Goal: Task Accomplishment & Management: Manage account settings

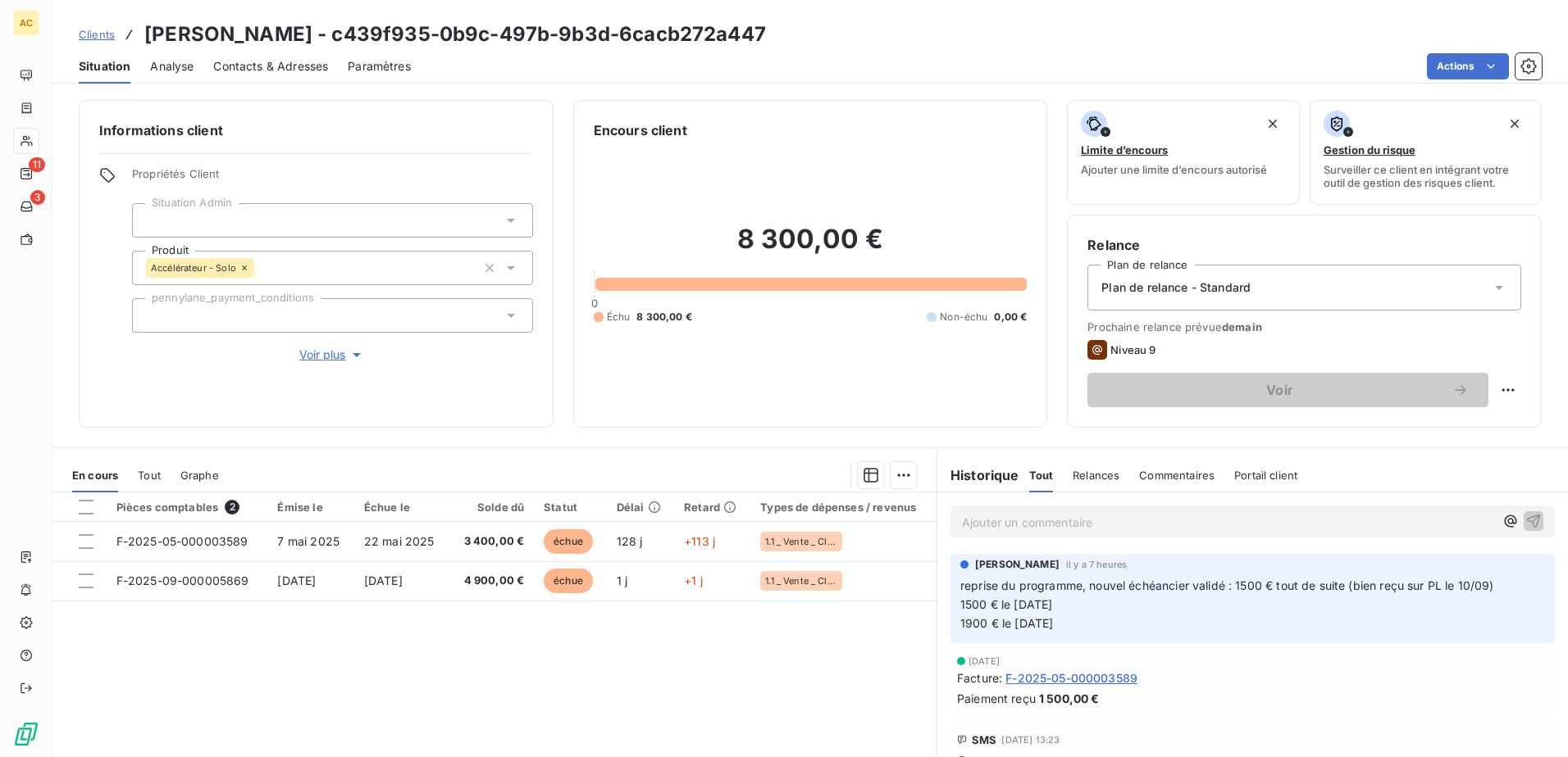
click at [99, 38] on span "Clients" at bounding box center [96, 35] width 36 height 14
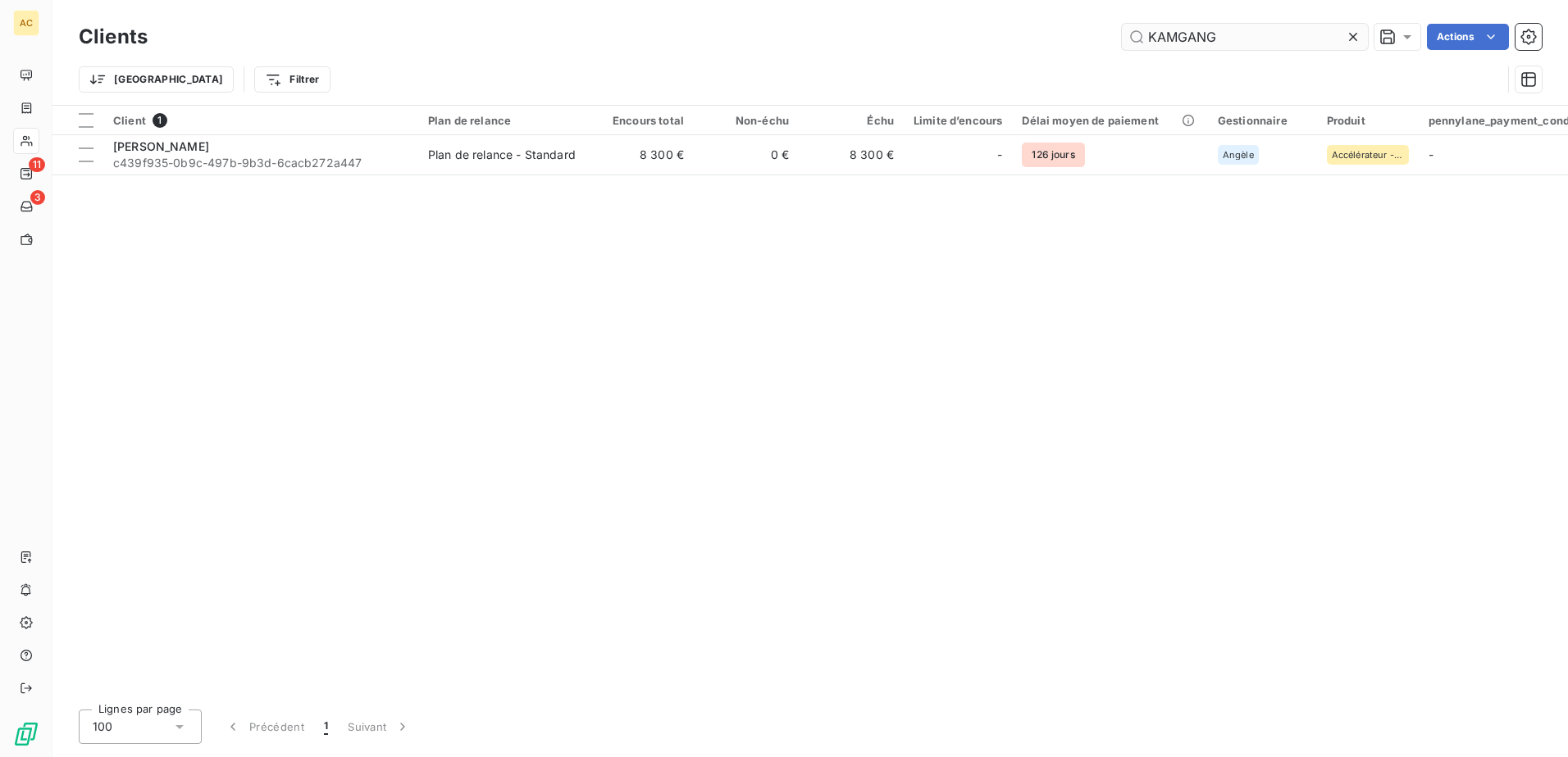
click at [1216, 40] on input "KAMGANG" at bounding box center [1245, 36] width 246 height 26
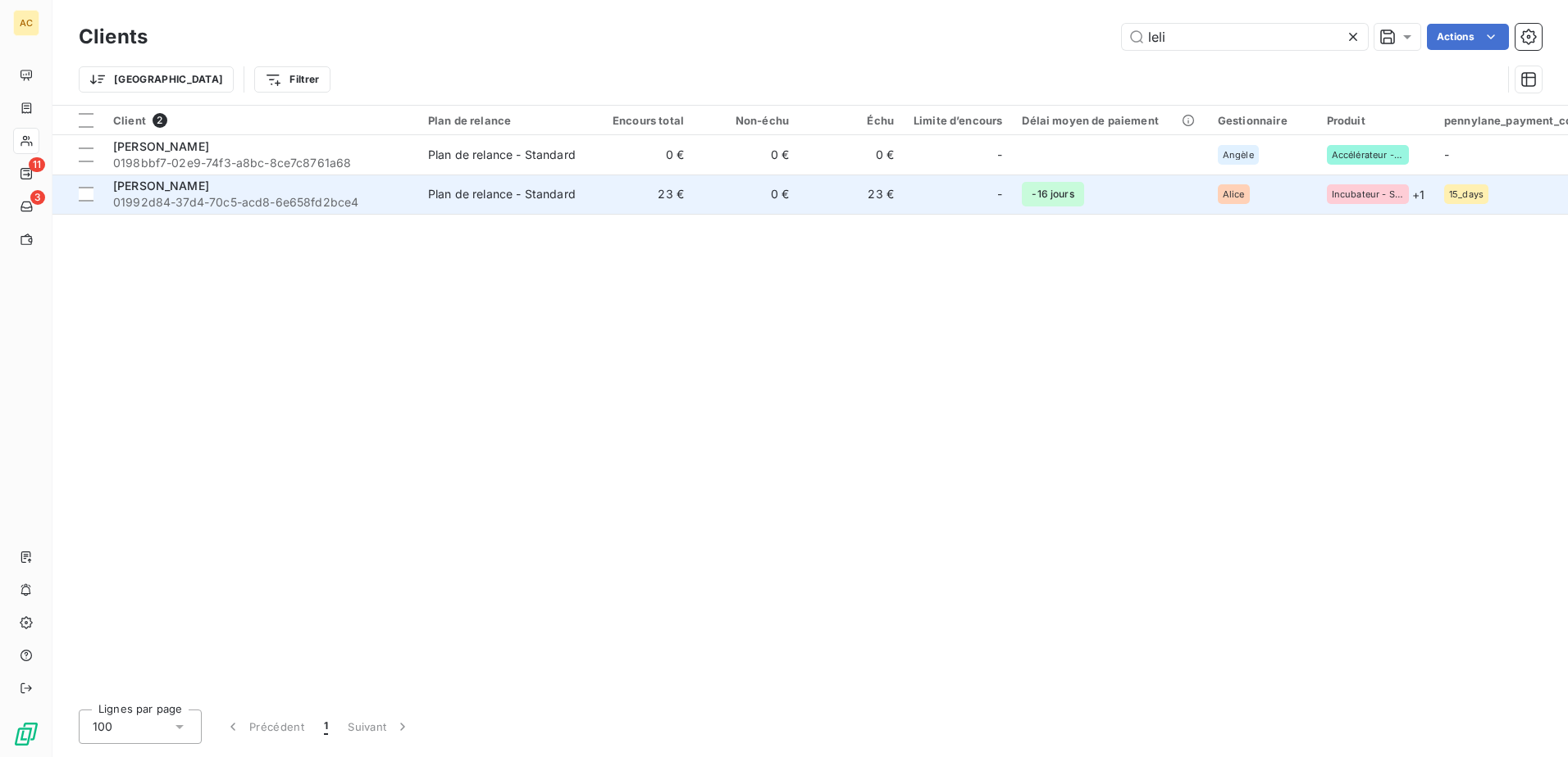
type input "leli"
click at [228, 198] on span "01992d84-37d4-70c5-acd8-6e658fd2bce4" at bounding box center [261, 202] width 295 height 16
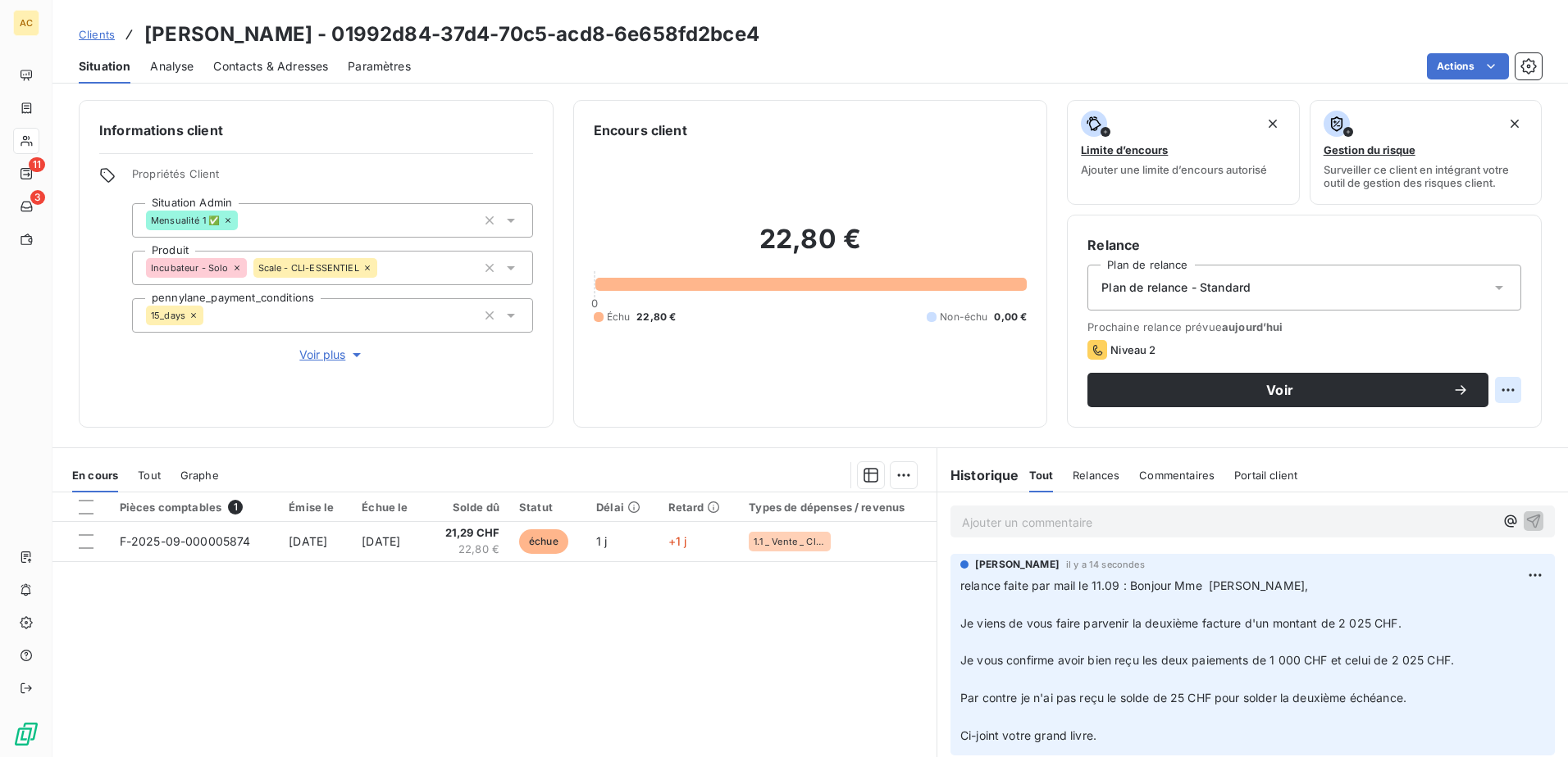
click at [1492, 387] on html "AC 11 3 Clients [PERSON_NAME] - 01992d84-37d4-70c5-acd8-6e658fd2bce4 Situation …" at bounding box center [784, 378] width 1568 height 757
click at [1473, 422] on div "Replanifier cette action" at bounding box center [1428, 425] width 146 height 26
select select "8"
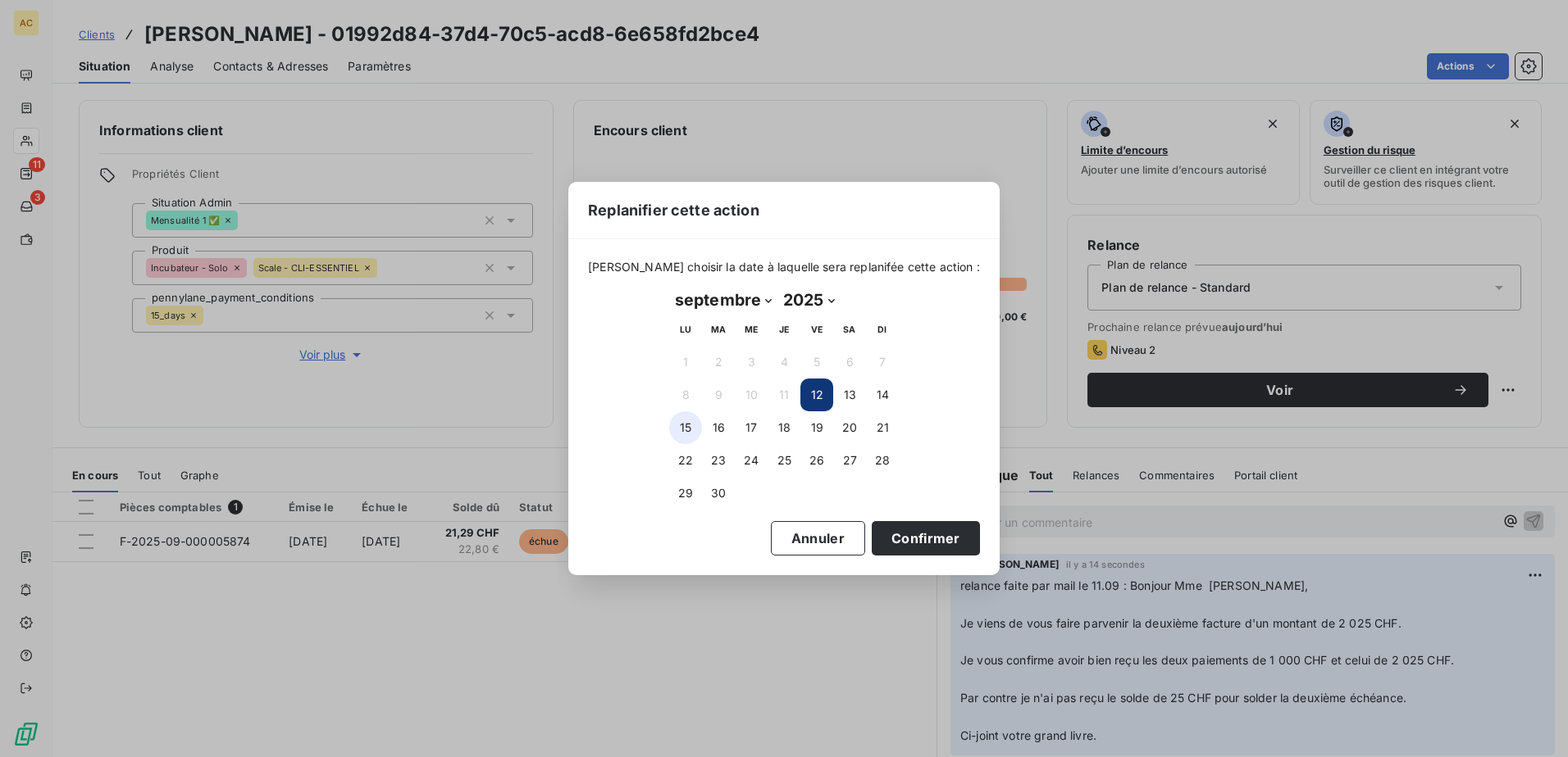
click at [690, 427] on button "15" at bounding box center [685, 427] width 33 height 33
click at [914, 541] on button "Confirmer" at bounding box center [926, 538] width 108 height 35
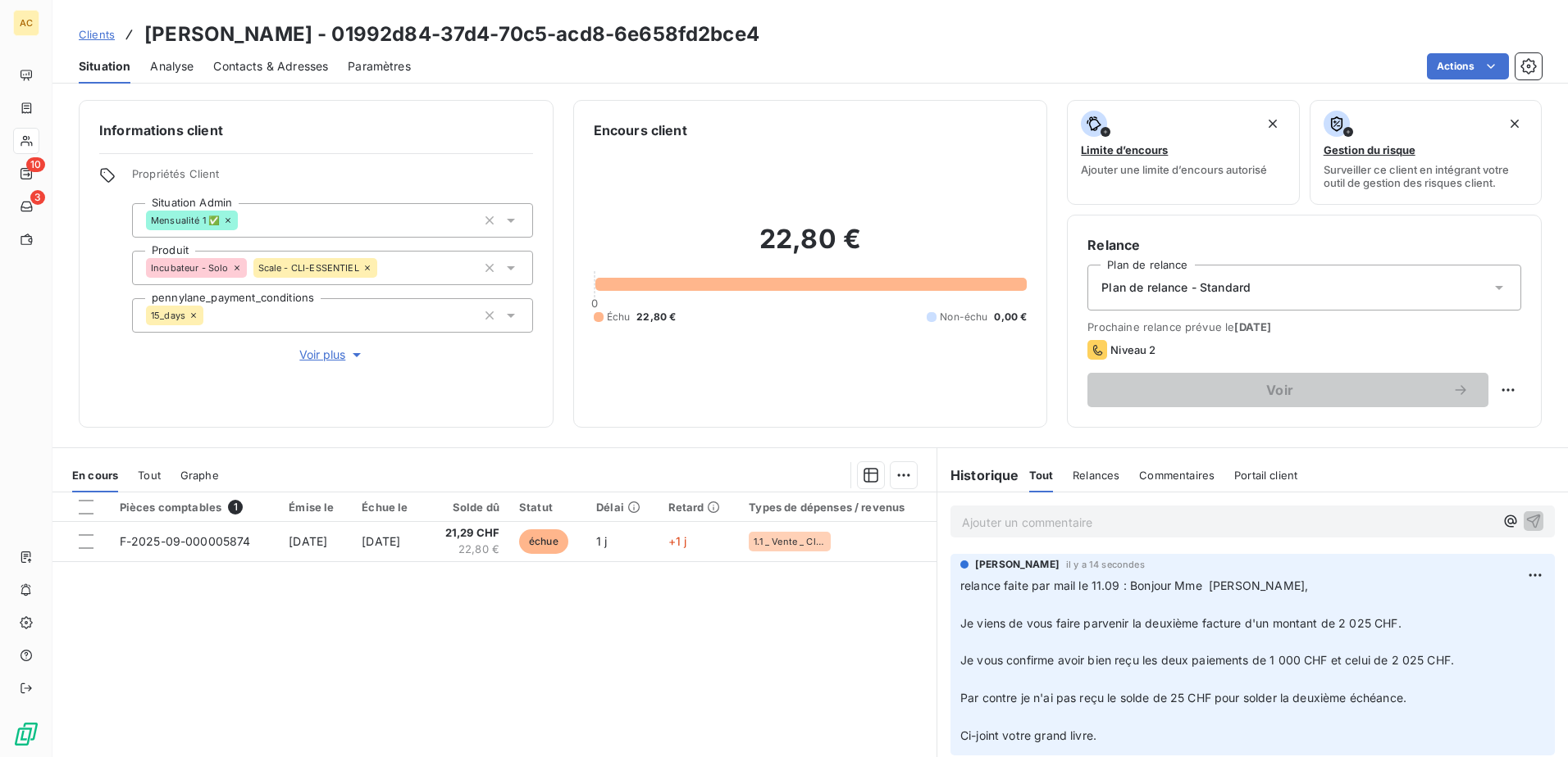
click at [107, 36] on span "Clients" at bounding box center [96, 35] width 36 height 14
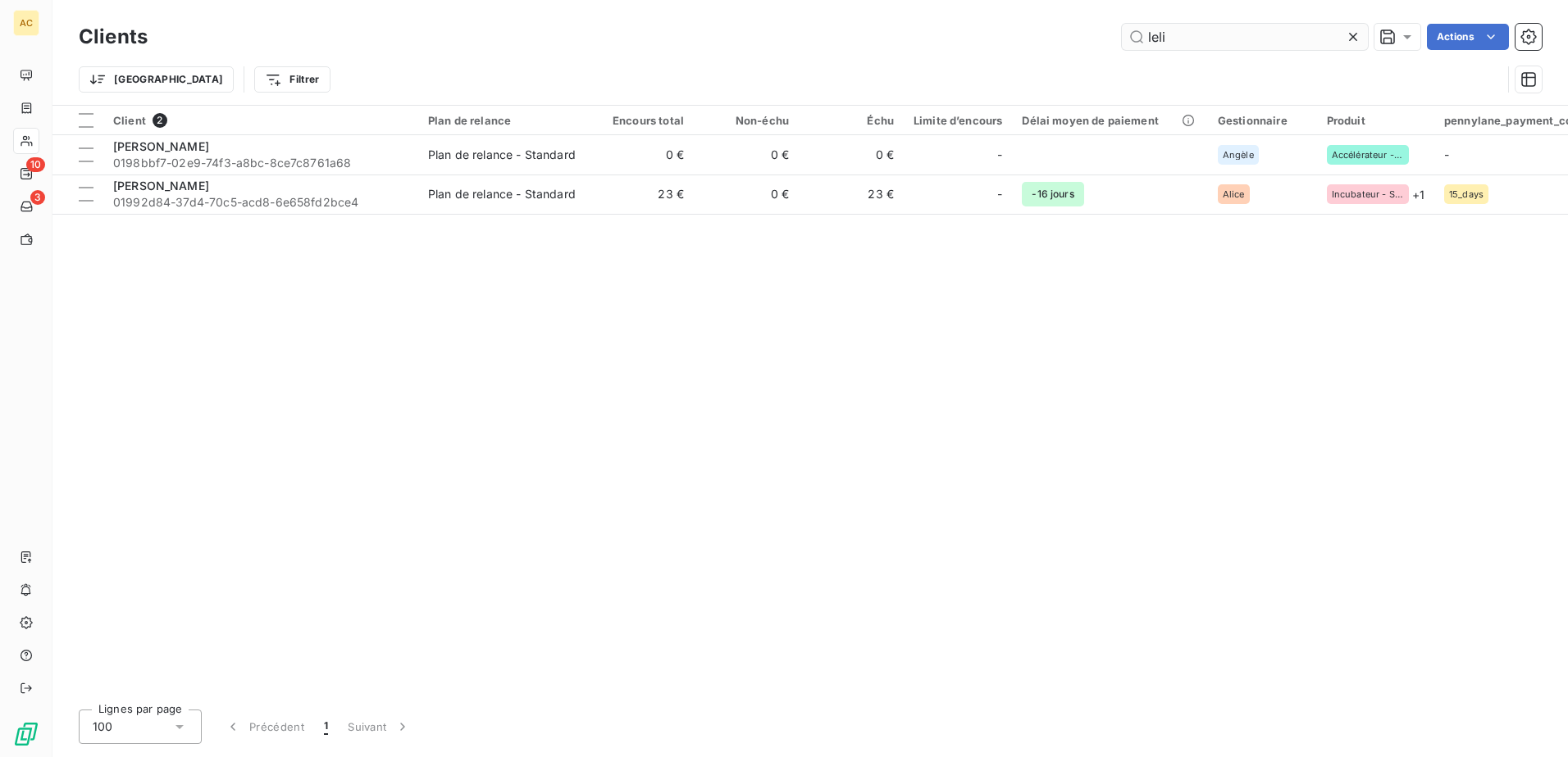
click at [1182, 38] on input "leli" at bounding box center [1245, 36] width 246 height 26
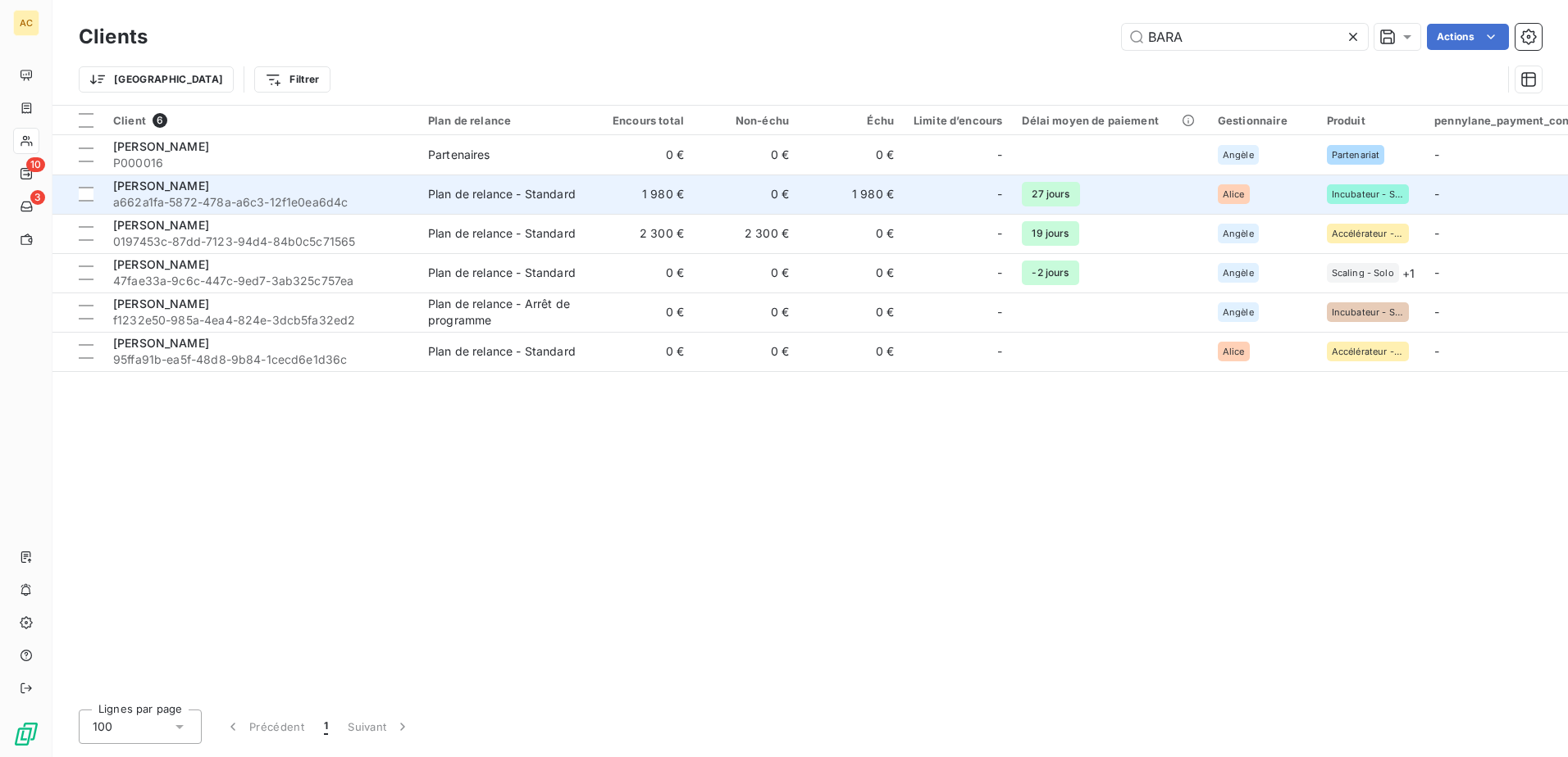
type input "BARA"
click at [205, 198] on span "a662a1fa-5872-478a-a6c3-12f1e0ea6d4c" at bounding box center [261, 202] width 295 height 16
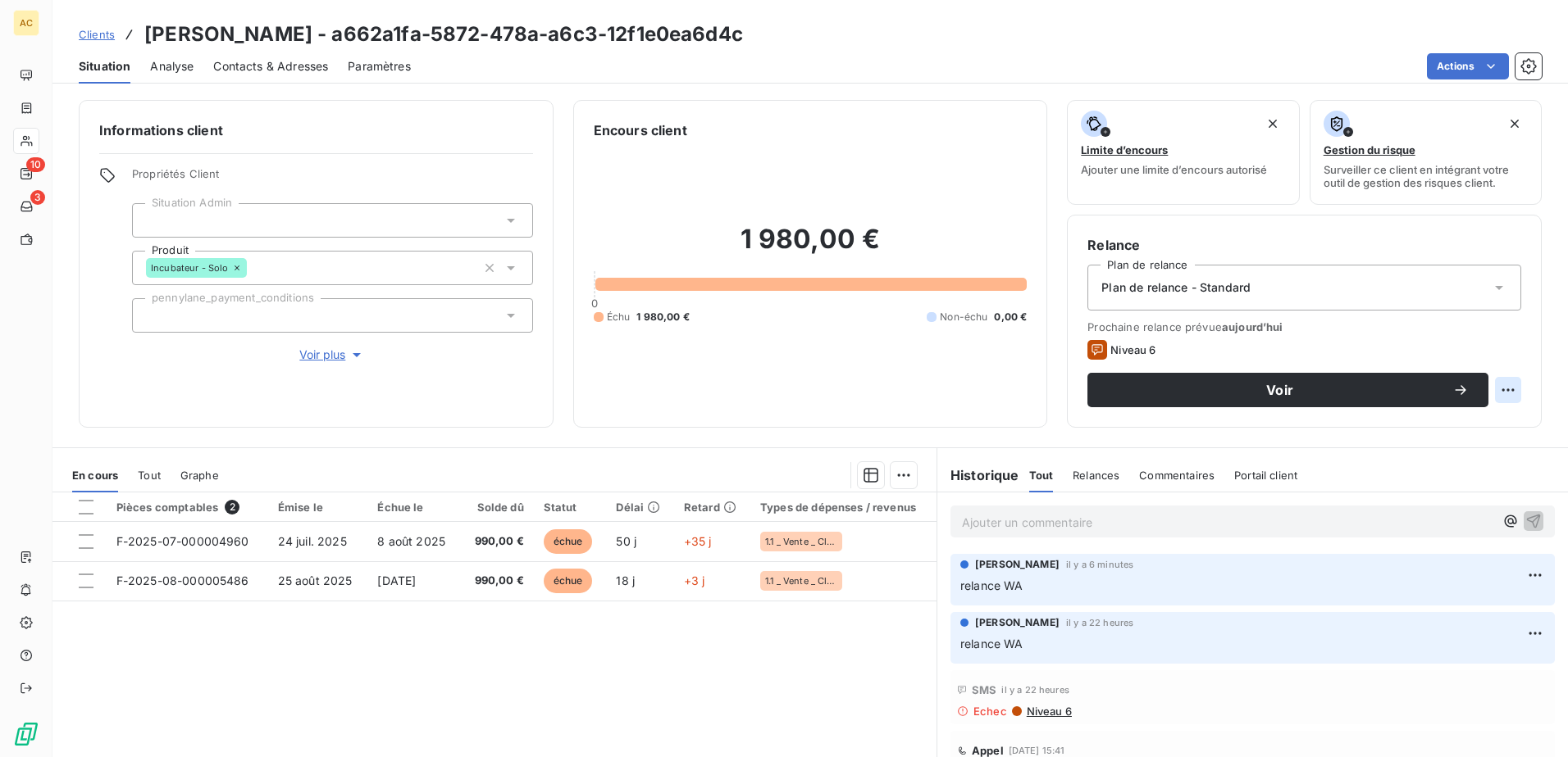
click at [1491, 387] on html "AC 10 3 Clients [PERSON_NAME] - a662a1fa-5872-478a-a6c3-12f1e0ea6d4c Situation …" at bounding box center [784, 378] width 1568 height 757
click at [1416, 425] on div "Replanifier cette action" at bounding box center [1428, 425] width 146 height 26
select select "8"
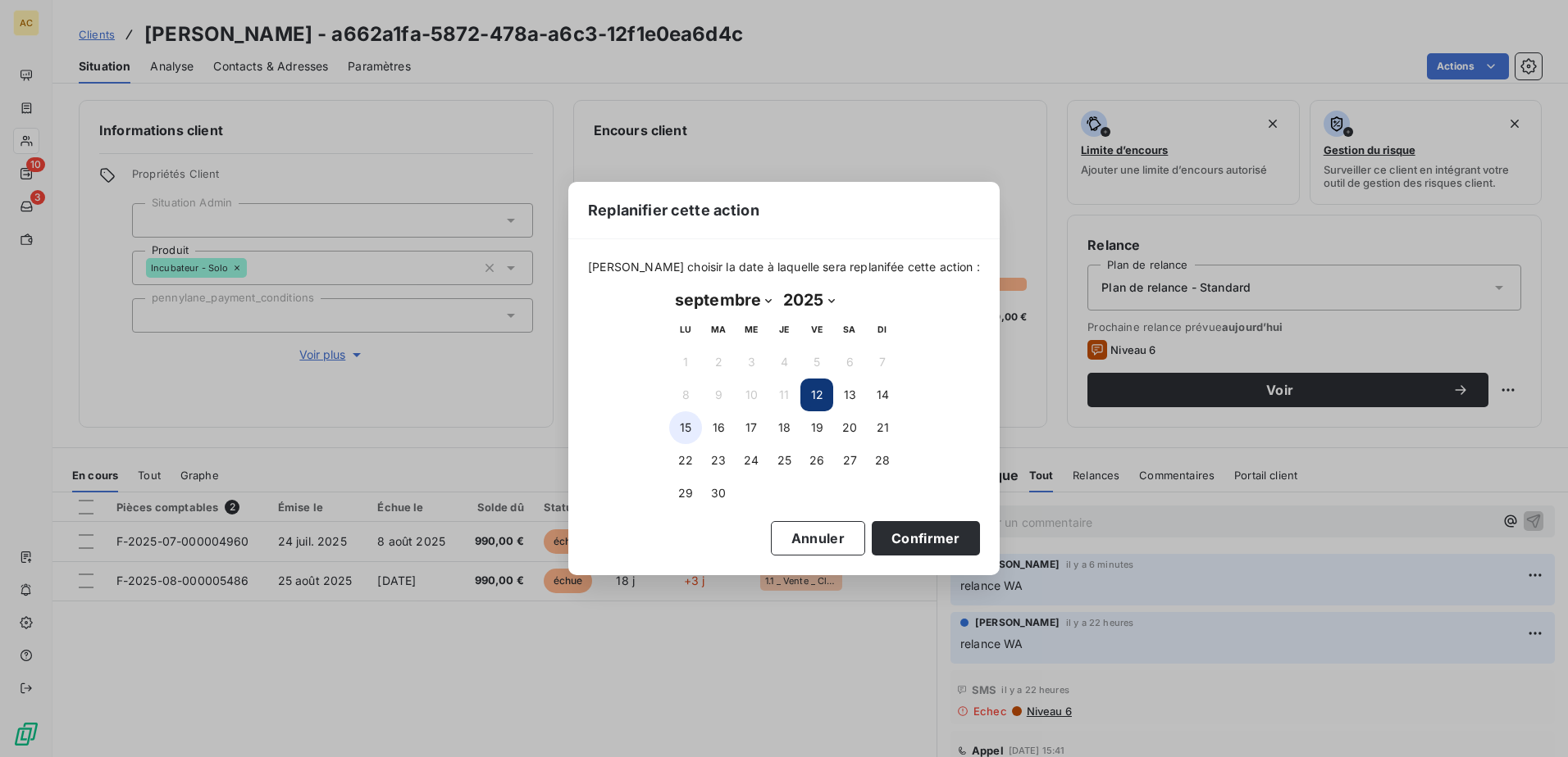
click at [672, 431] on button "15" at bounding box center [685, 427] width 33 height 33
click at [898, 524] on button "Confirmer" at bounding box center [926, 538] width 108 height 35
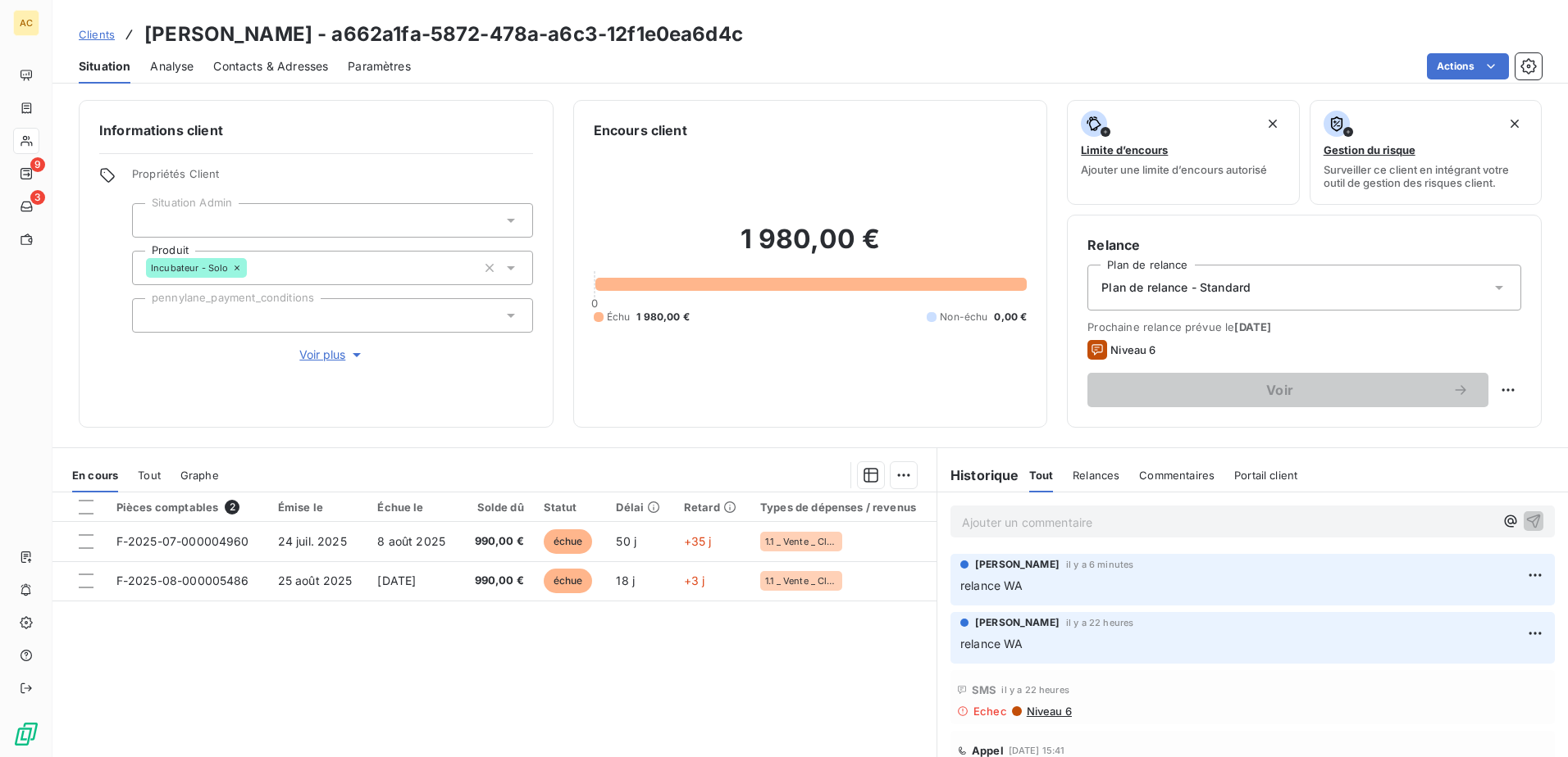
click at [103, 35] on span "Clients" at bounding box center [96, 35] width 36 height 14
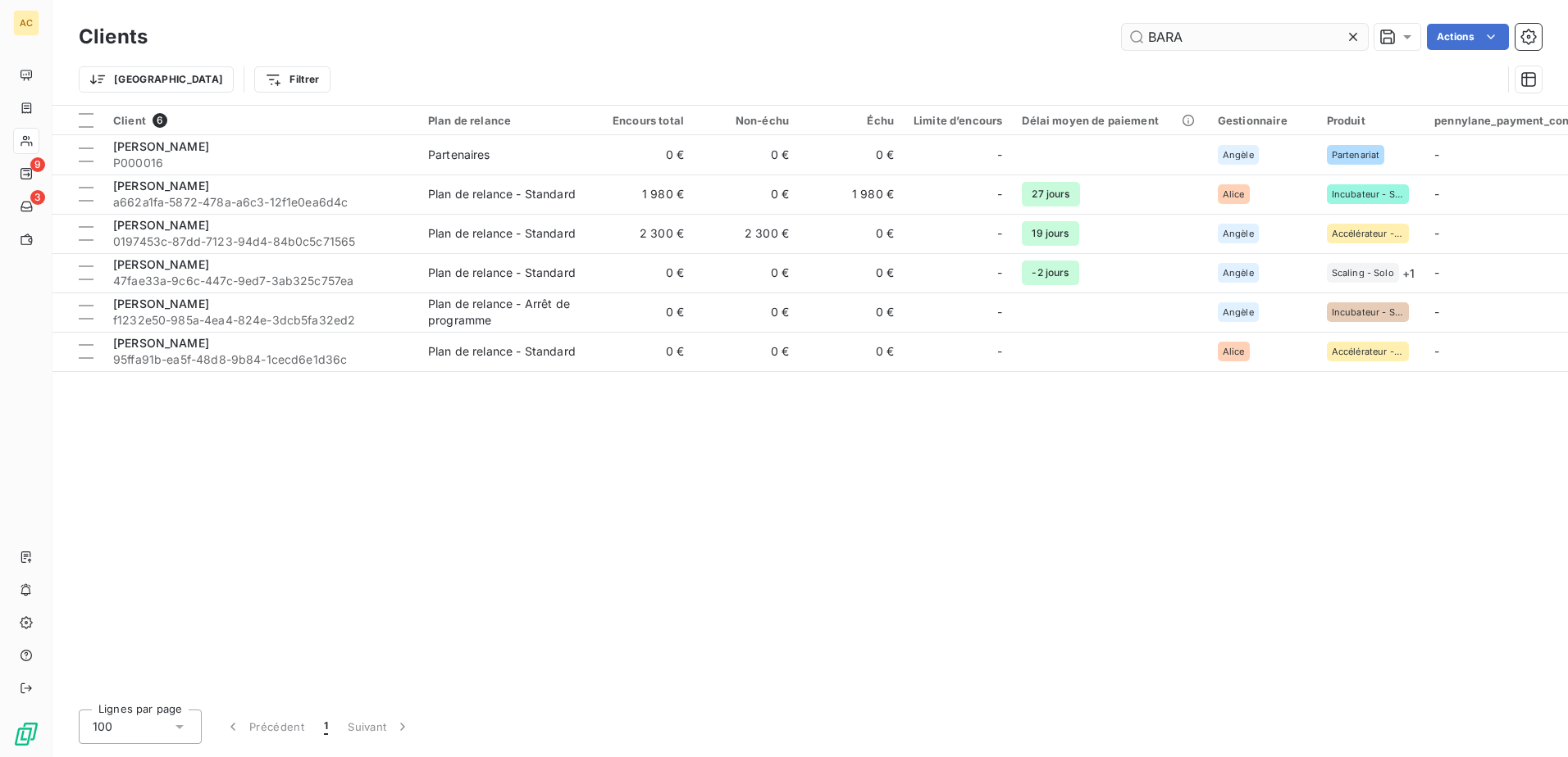
click at [1219, 37] on input "BARA" at bounding box center [1245, 36] width 246 height 26
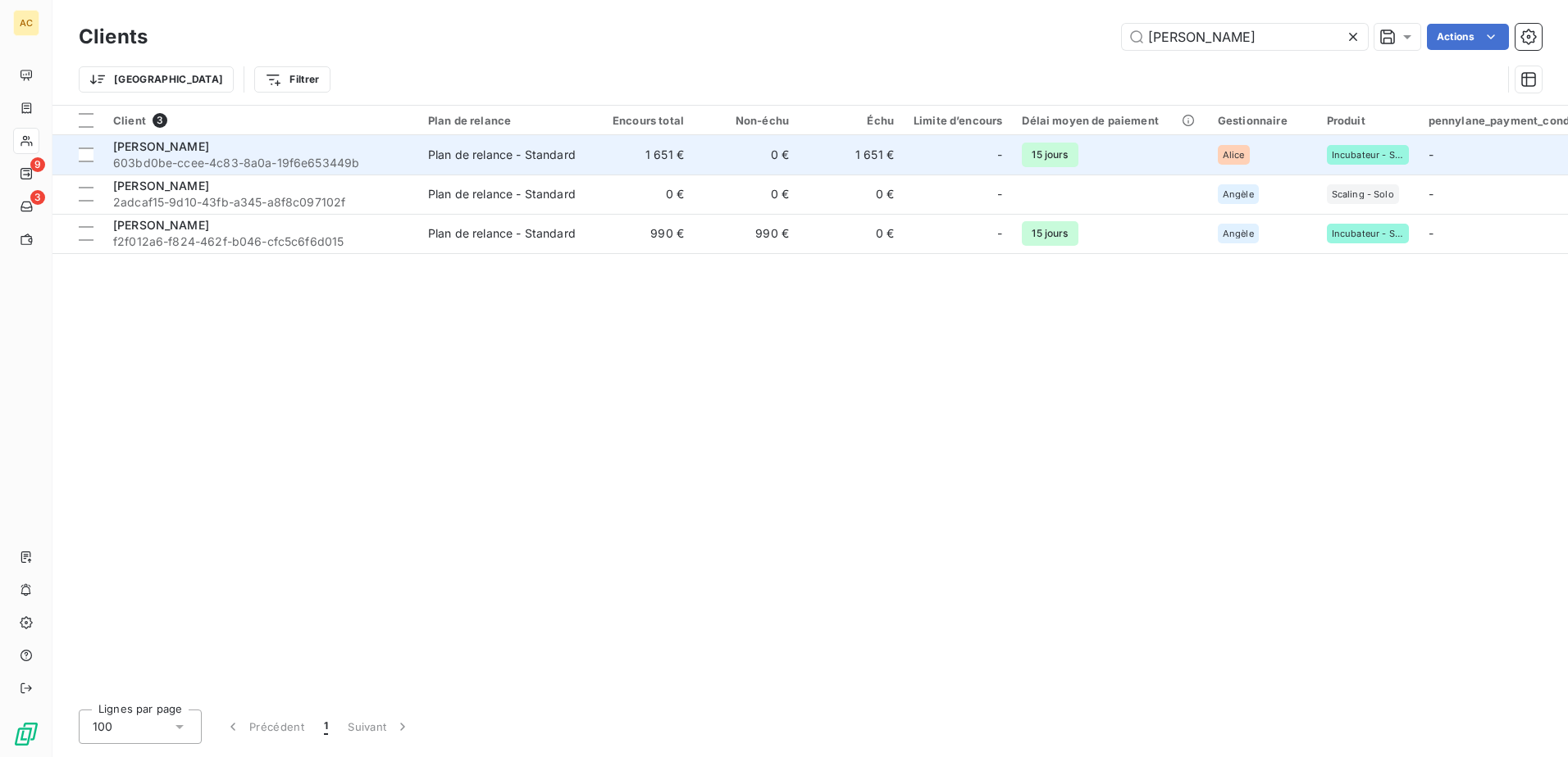
type input "[PERSON_NAME]"
click at [374, 159] on span "603bd0be-ccee-4c83-8a0a-19f6e653449b" at bounding box center [261, 162] width 295 height 16
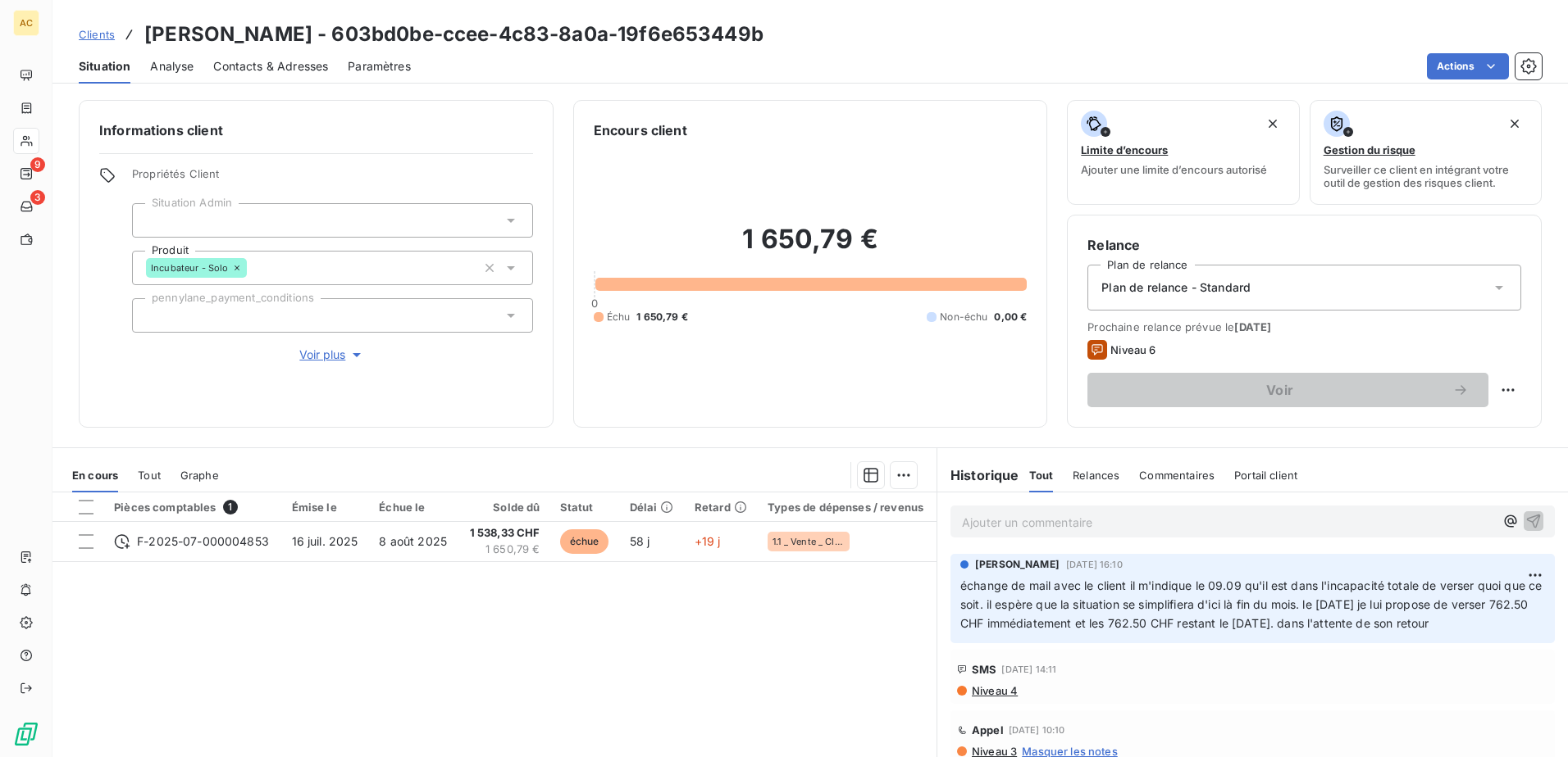
click at [96, 36] on span "Clients" at bounding box center [96, 35] width 36 height 14
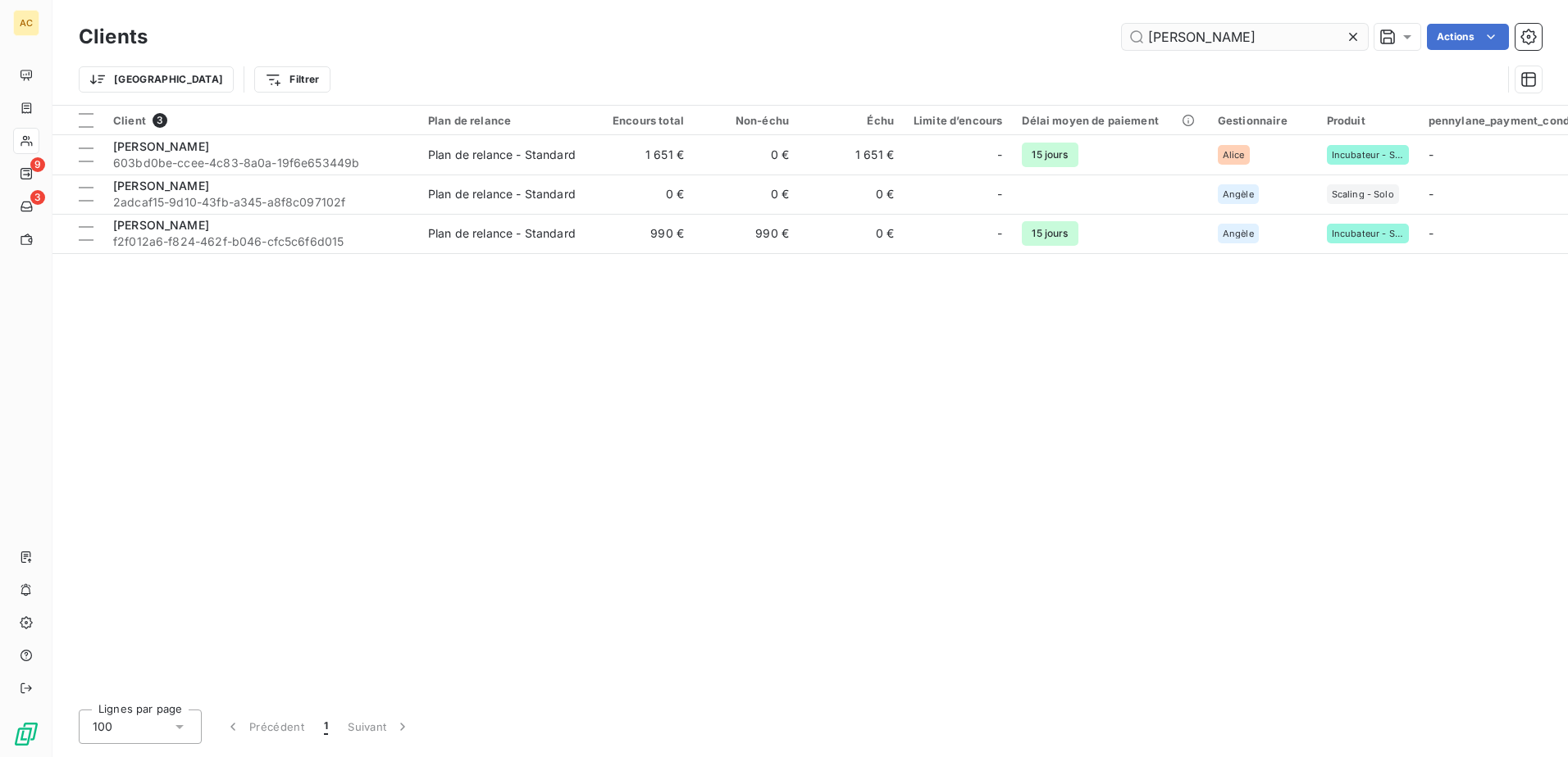
click at [1210, 35] on input "[PERSON_NAME]" at bounding box center [1245, 36] width 246 height 26
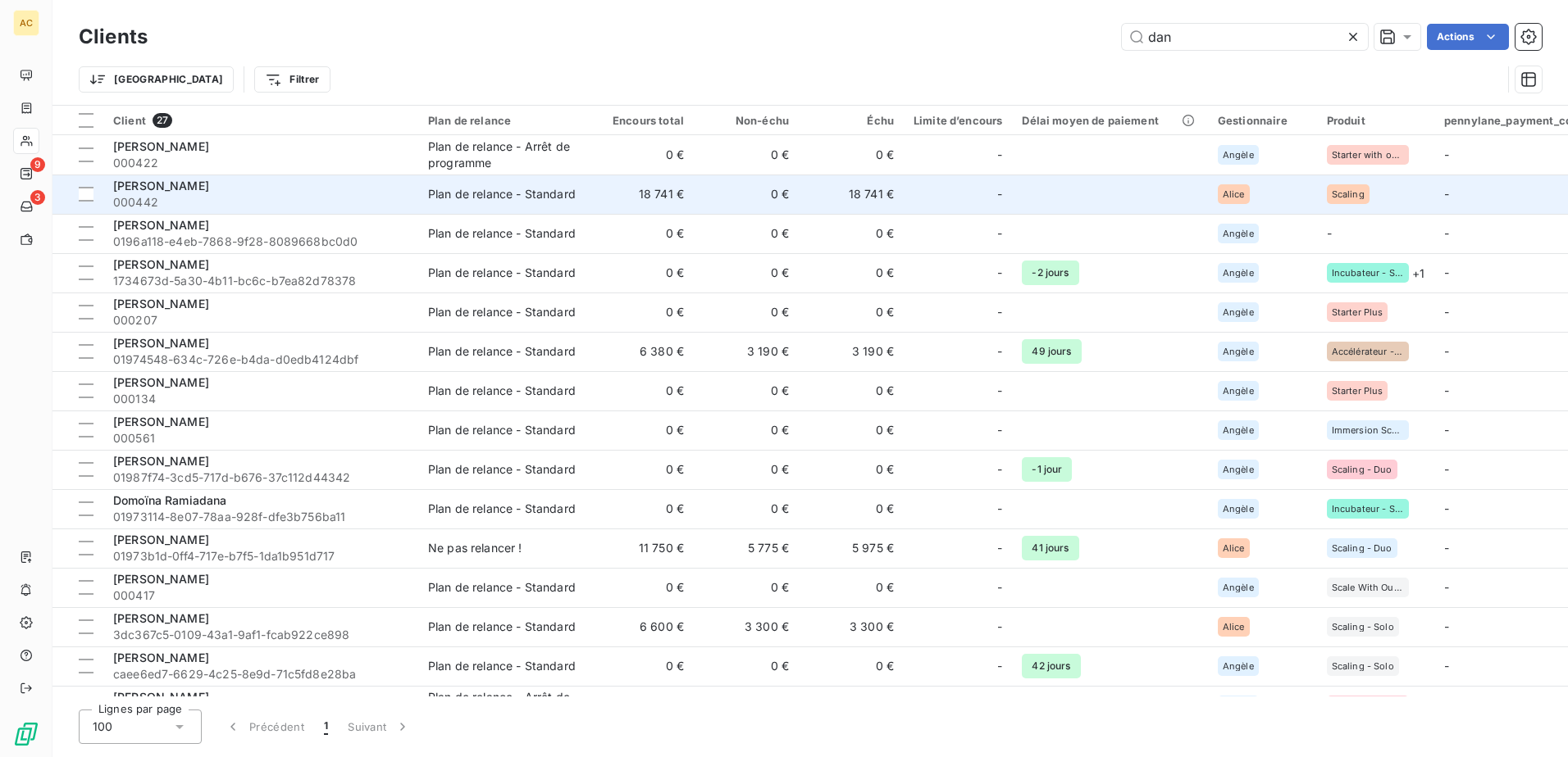
type input "dan"
click at [516, 203] on td "Plan de relance - Standard" at bounding box center [503, 194] width 171 height 40
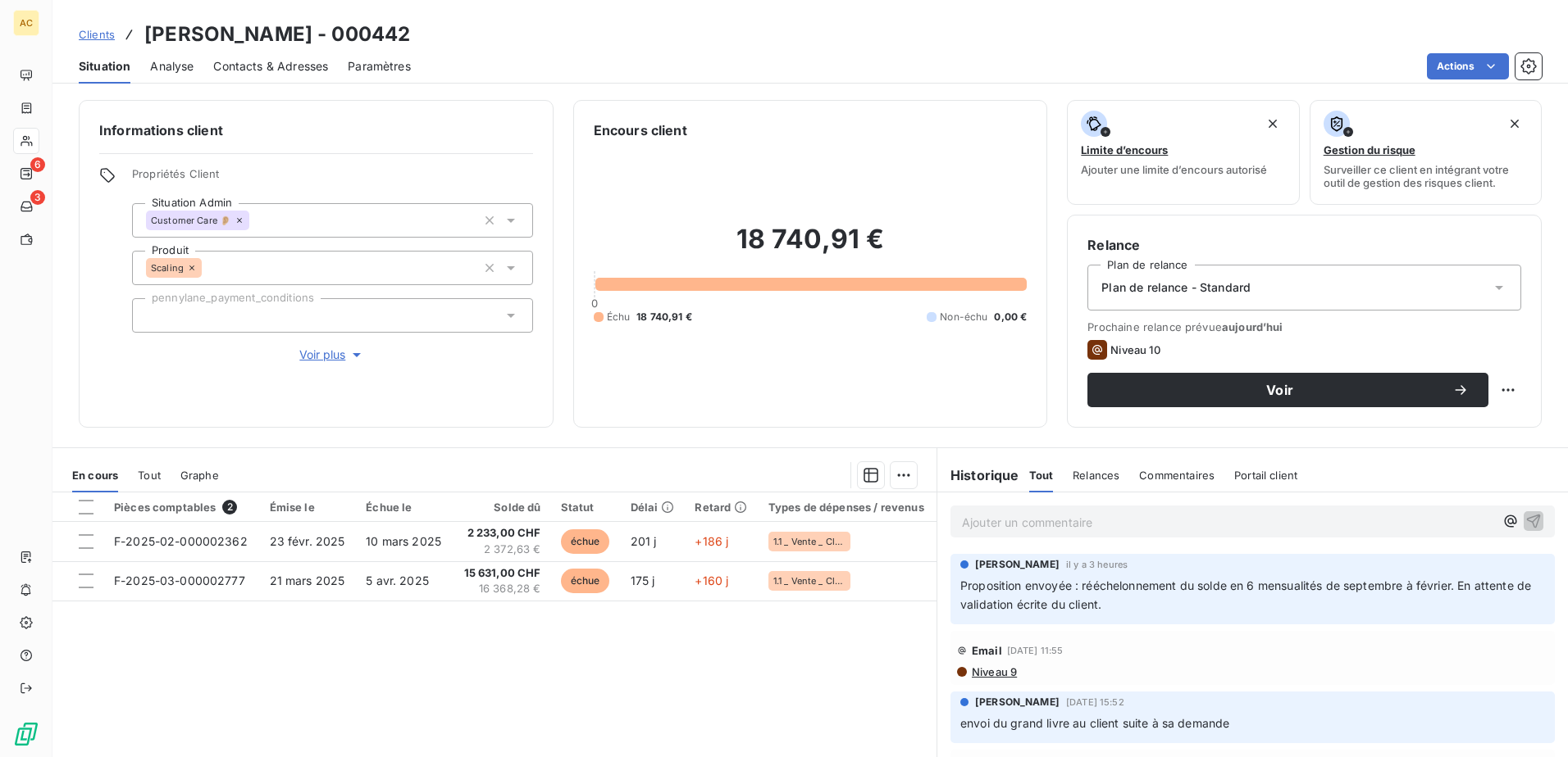
click at [330, 356] on span "Voir plus" at bounding box center [333, 354] width 66 height 16
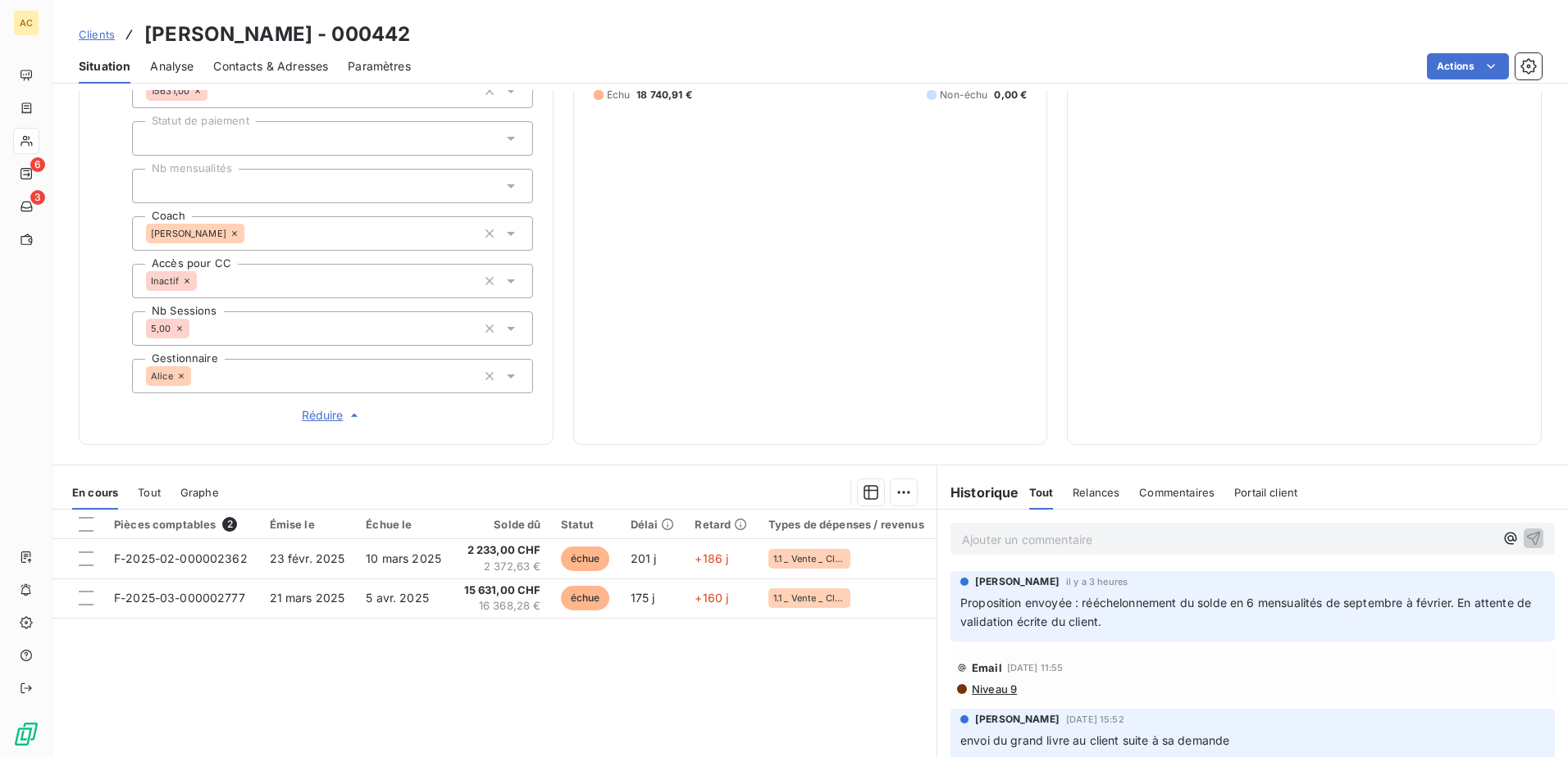
scroll to position [491, 0]
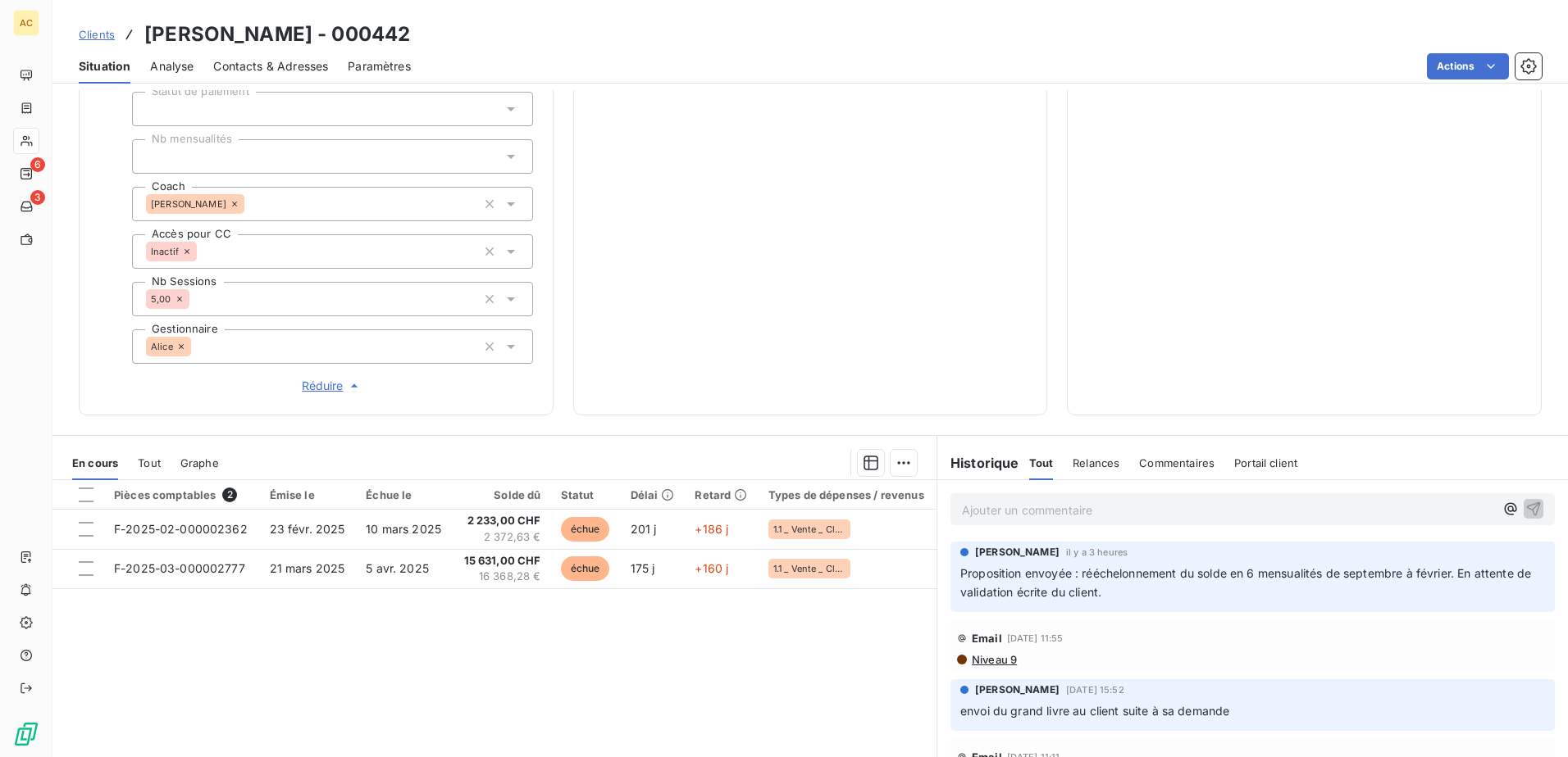
click at [184, 345] on icon at bounding box center [181, 347] width 10 height 10
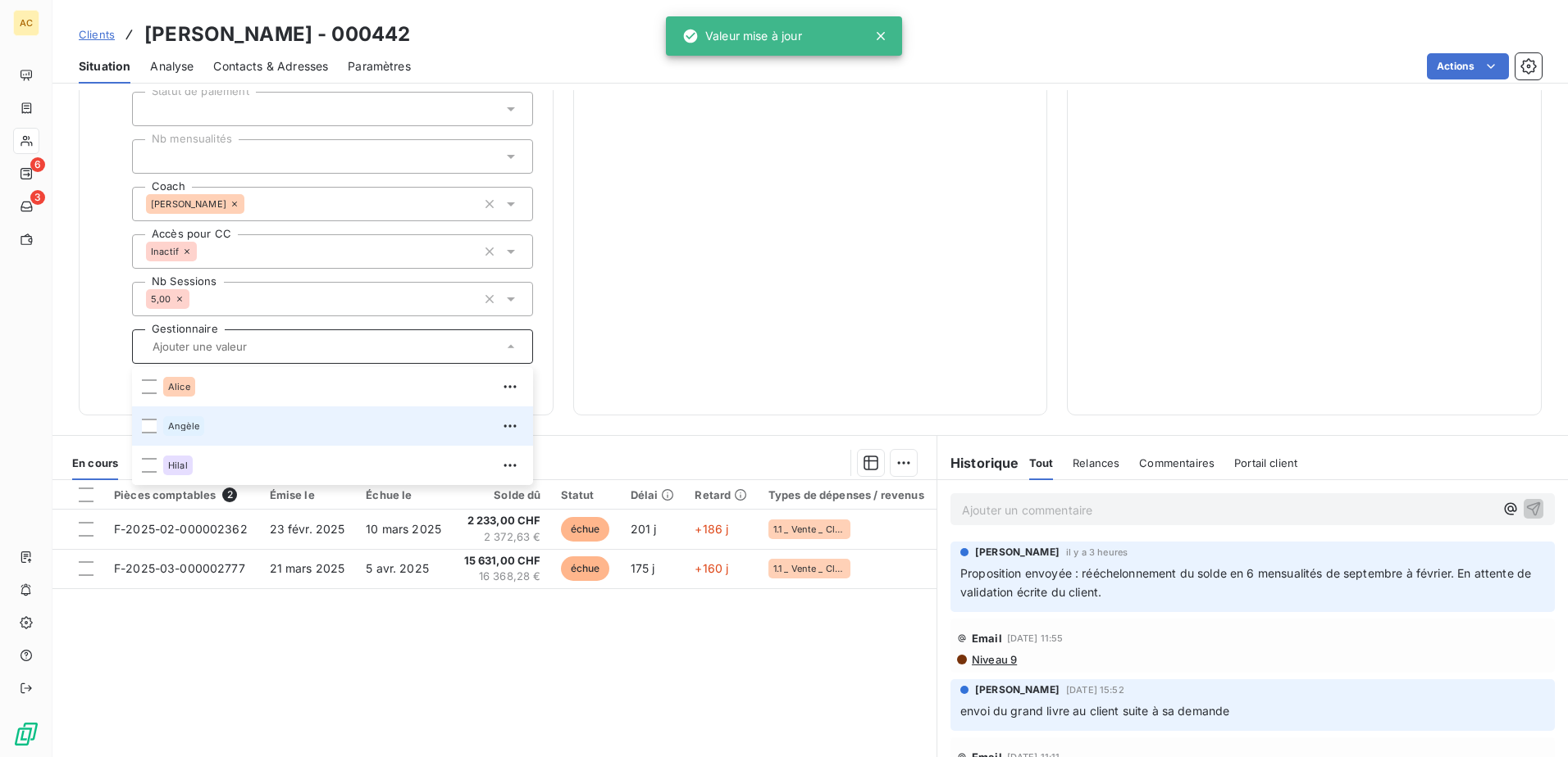
click at [167, 423] on div "Angèle" at bounding box center [184, 425] width 41 height 19
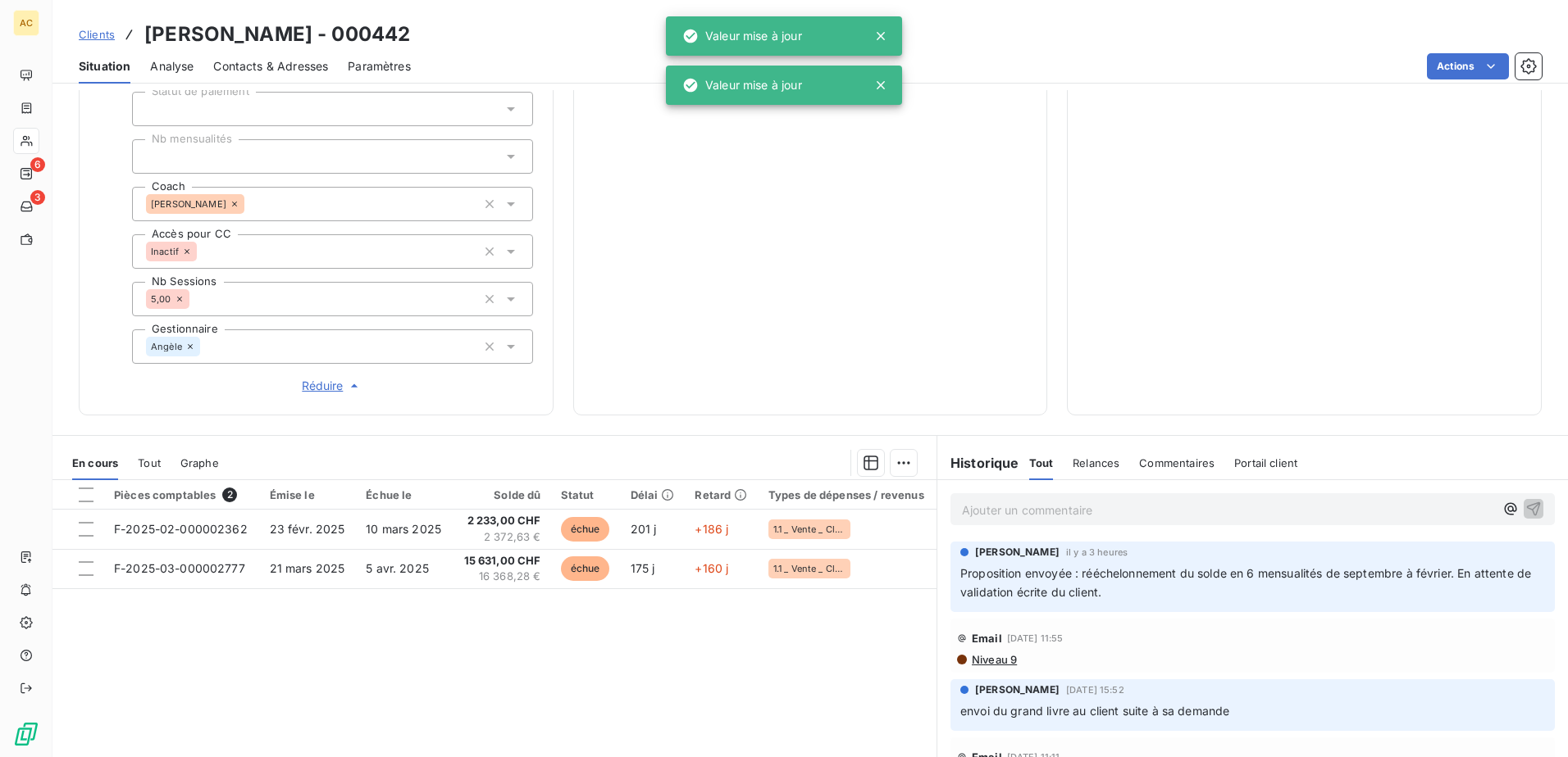
click at [91, 389] on div "Informations client Propriétés Client Situation Admin Customer Care 👂🏼 Produit …" at bounding box center [316, 12] width 475 height 807
click at [321, 384] on span "Réduire" at bounding box center [333, 386] width 61 height 16
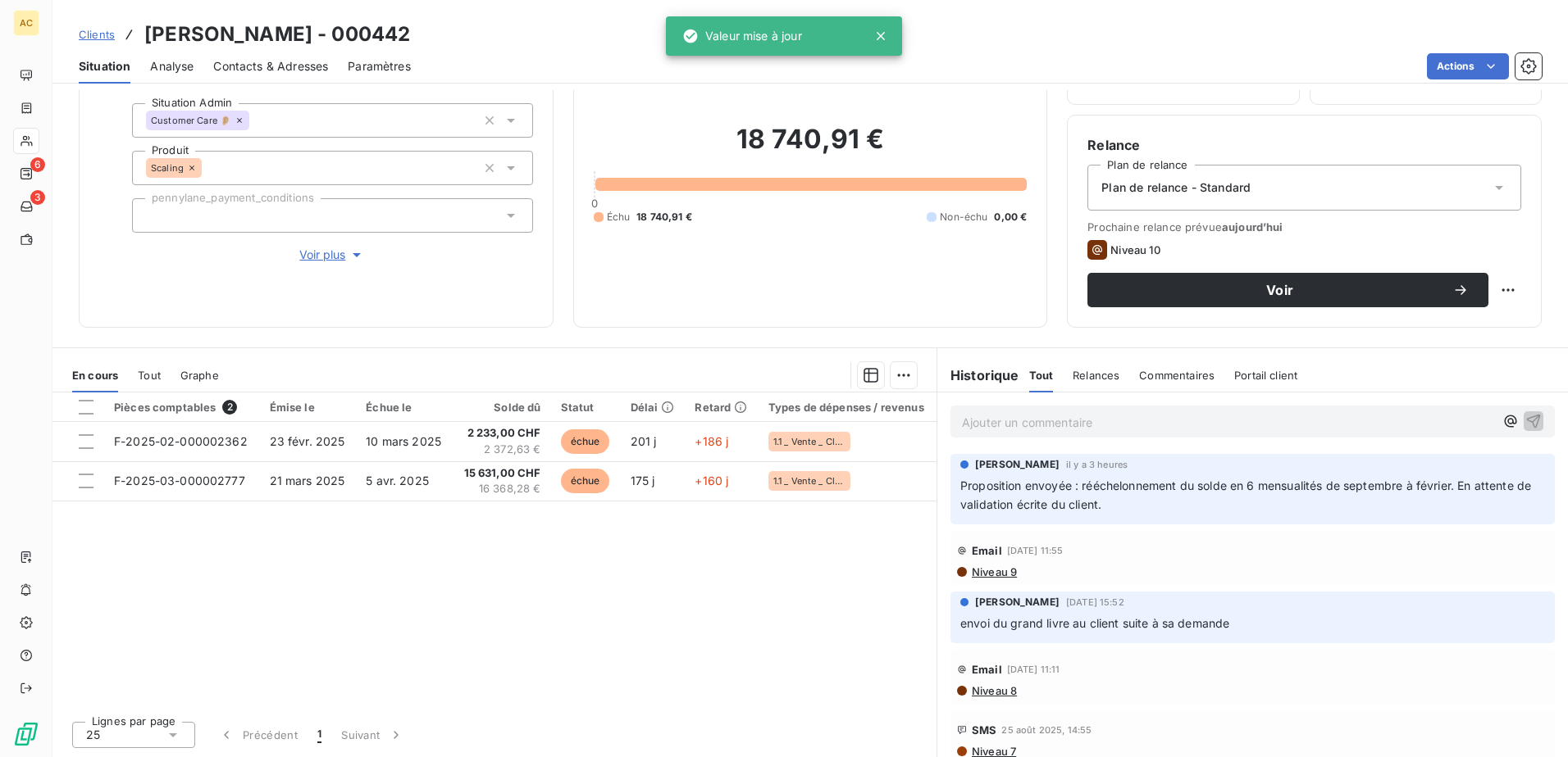
scroll to position [0, 0]
